Goal: Check status: Check status

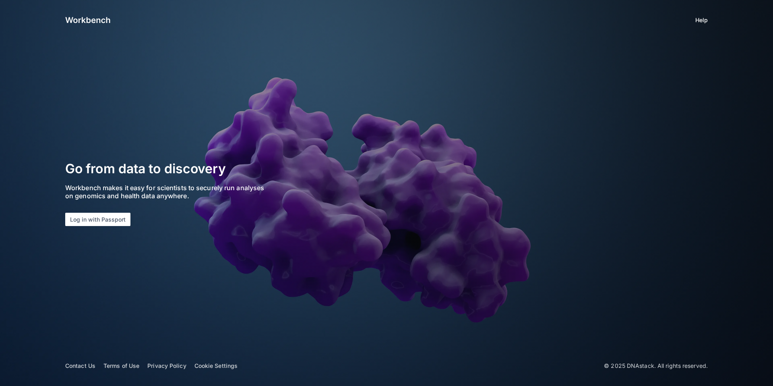
click at [109, 210] on section "Go from data to discovery Workbench makes it easy for scientists to securely ru…" at bounding box center [190, 193] width 251 height 66
click at [109, 211] on section "Go from data to discovery Workbench makes it easy for scientists to securely ru…" at bounding box center [190, 193] width 251 height 66
click at [110, 213] on button "Log in with Passport" at bounding box center [97, 219] width 65 height 13
click at [108, 220] on button "Log in with Passport" at bounding box center [97, 219] width 65 height 13
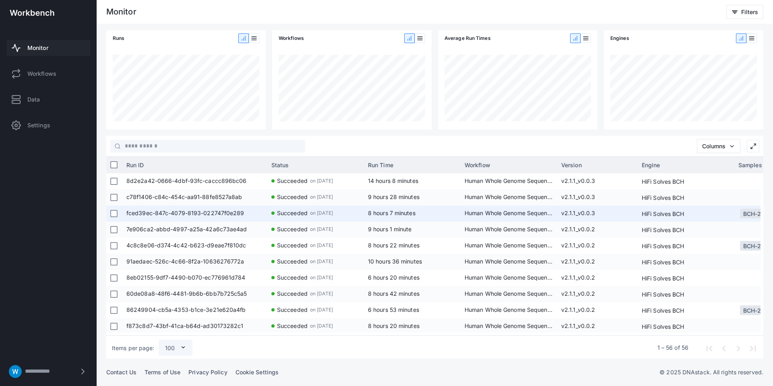
click at [213, 213] on span "fced39ec-847c-4079-8193-022747f0e289" at bounding box center [194, 213] width 137 height 16
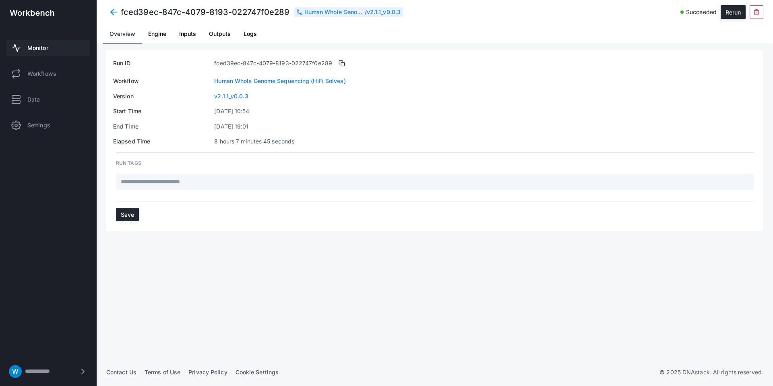
click at [154, 31] on span "Engine" at bounding box center [157, 34] width 18 height 6
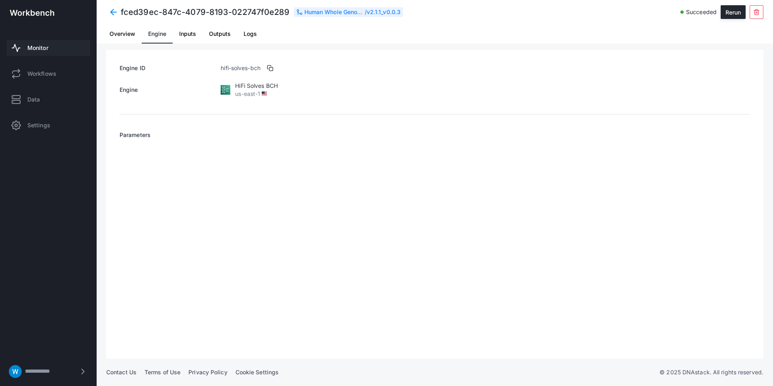
click at [191, 33] on span "Inputs" at bounding box center [187, 34] width 17 height 6
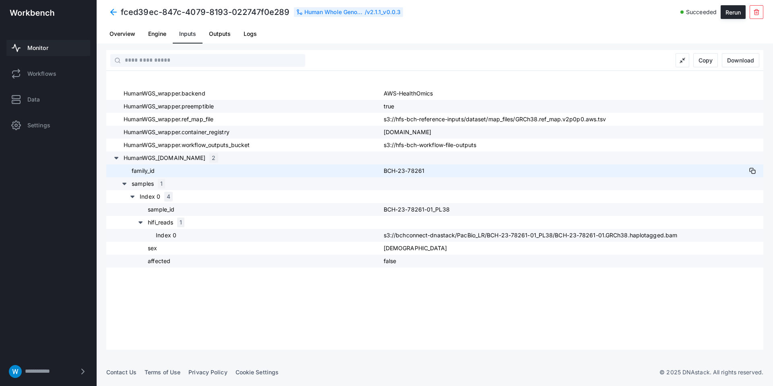
drag, startPoint x: 430, startPoint y: 171, endPoint x: 413, endPoint y: 171, distance: 16.5
click at [373, 170] on div "family_id BCH-23-78261" at bounding box center [434, 170] width 657 height 13
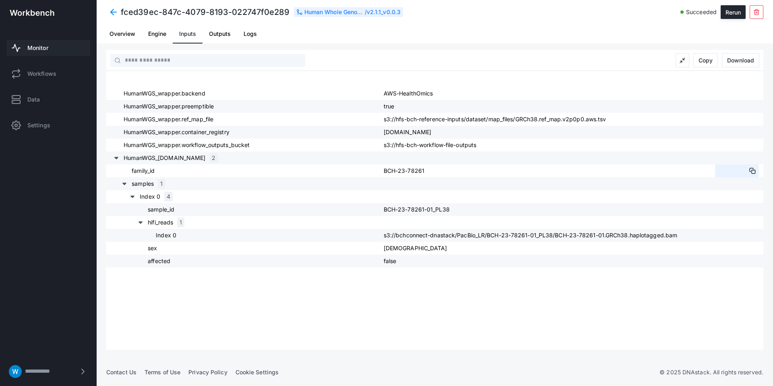
copy div "BCH-23-78261"
click at [43, 45] on span "Monitor" at bounding box center [37, 48] width 21 height 8
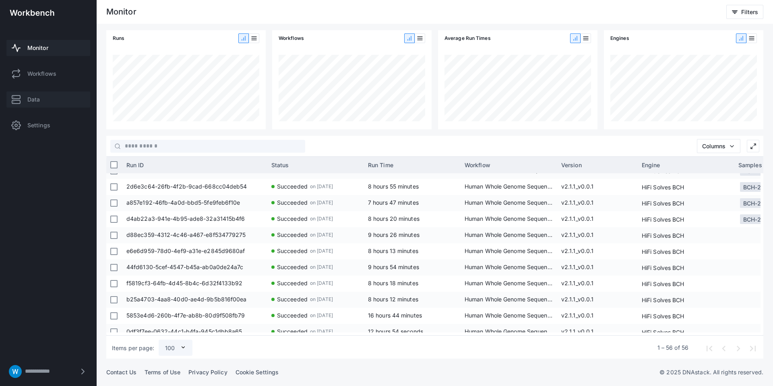
click at [39, 101] on span "Data" at bounding box center [33, 99] width 12 height 8
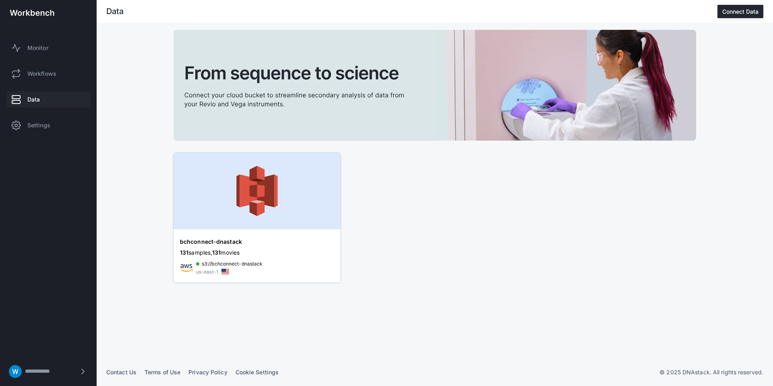
click at [267, 221] on img at bounding box center [256, 191] width 167 height 76
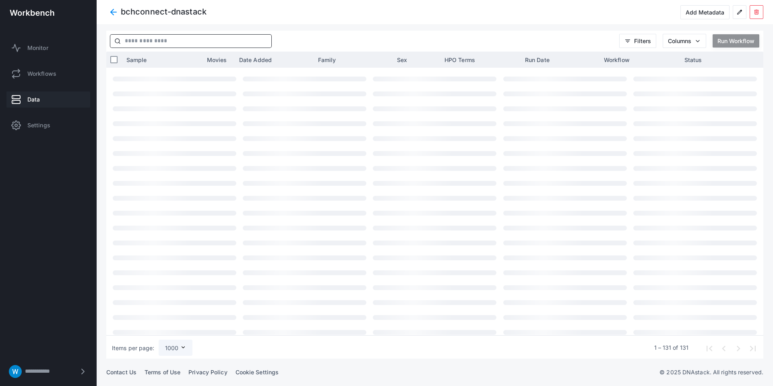
click at [210, 46] on input "text" at bounding box center [196, 41] width 151 height 13
paste input "**********"
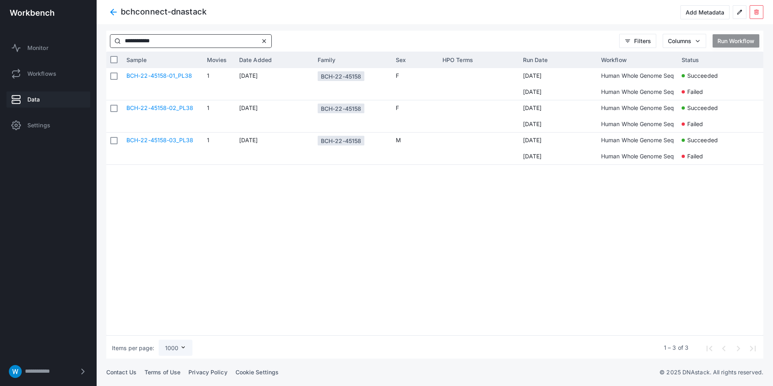
click at [169, 38] on input "**********" at bounding box center [190, 41] width 138 height 13
paste input "text"
type input "**********"
